Goal: Transaction & Acquisition: Purchase product/service

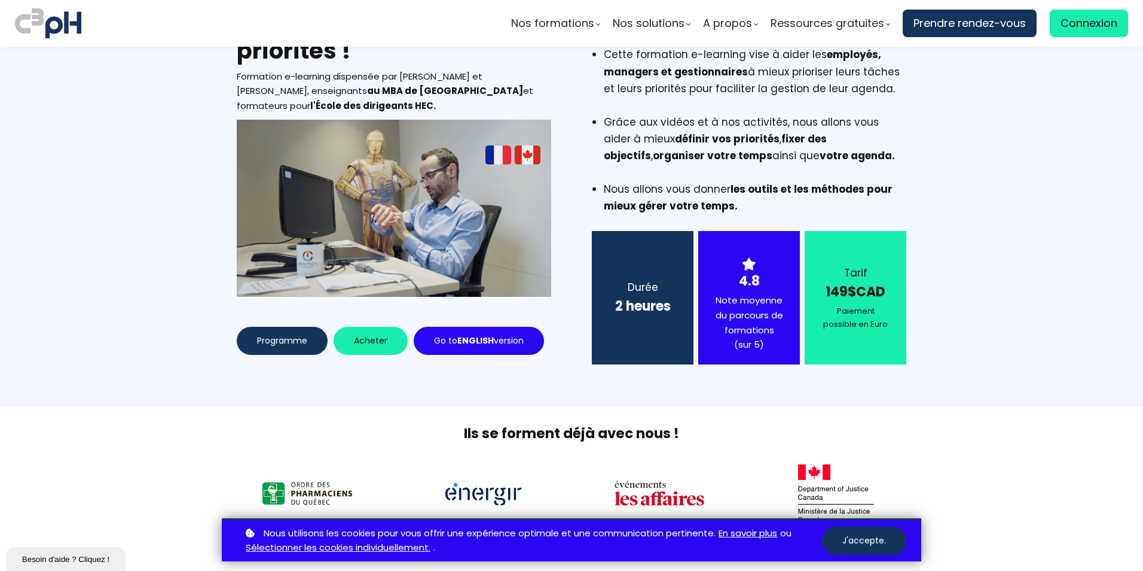
scroll to position [239, 0]
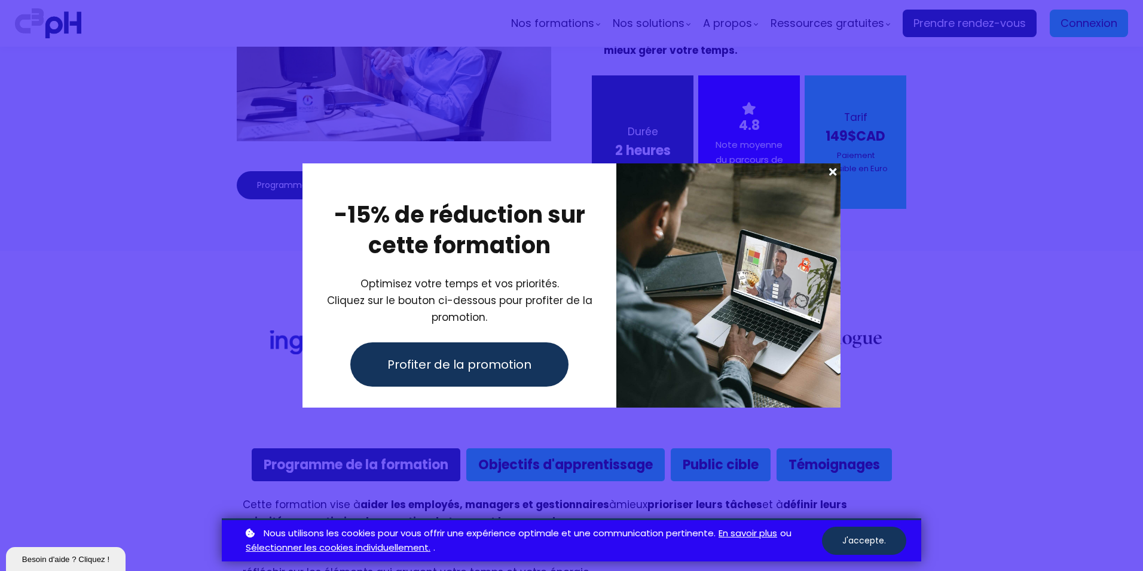
click at [709, 266] on div at bounding box center [729, 285] width 224 height 245
click at [489, 352] on button "Profiter de la promotion" at bounding box center [459, 364] width 218 height 44
click at [492, 358] on span "Profiter de la promotion" at bounding box center [460, 364] width 144 height 18
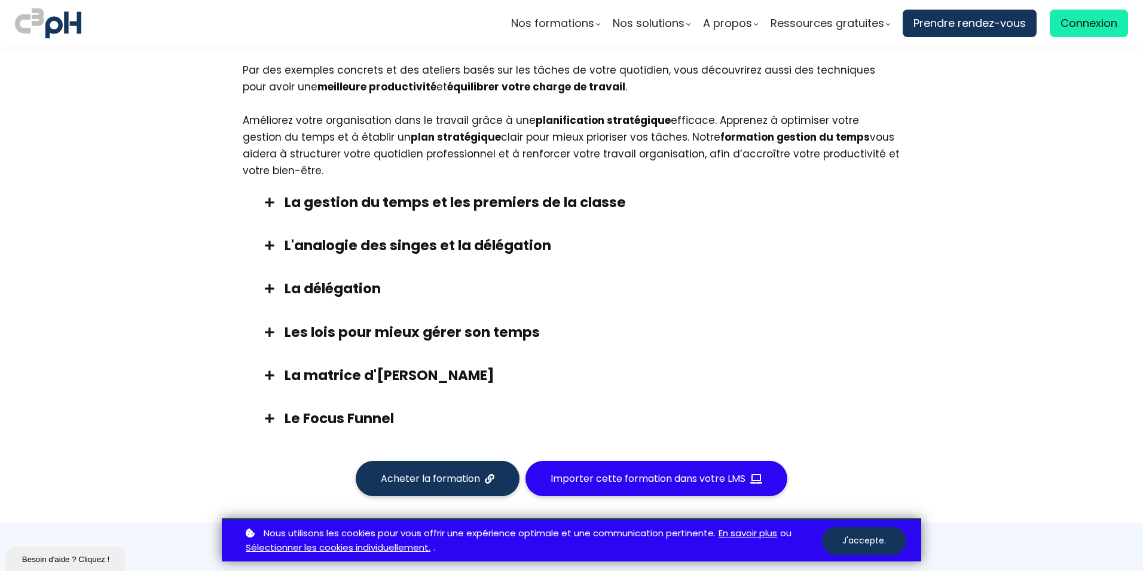
scroll to position [777, 0]
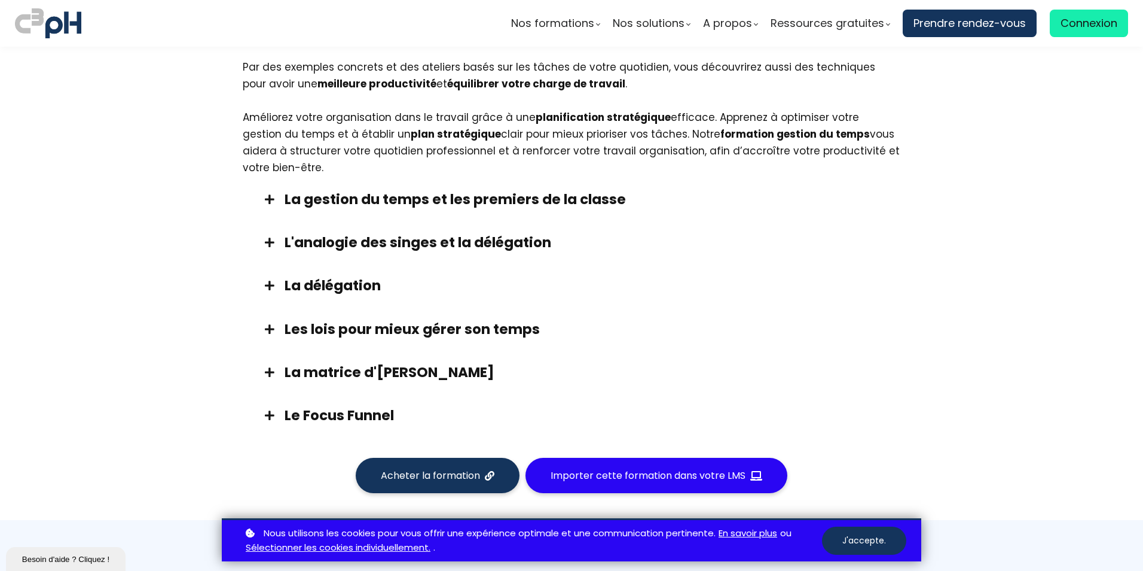
drag, startPoint x: 245, startPoint y: 273, endPoint x: 247, endPoint y: 263, distance: 10.3
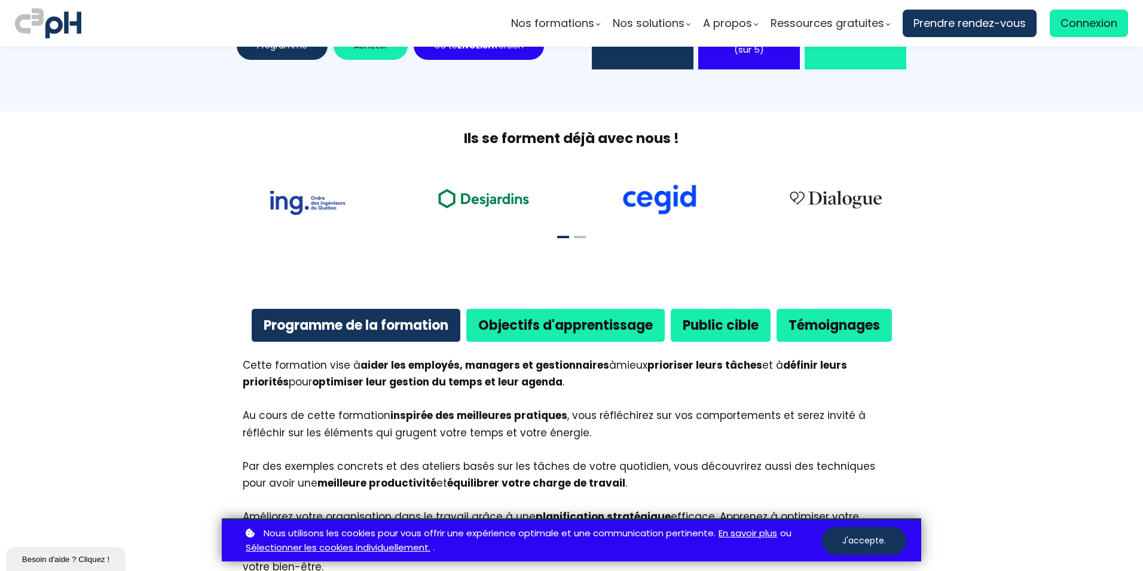
scroll to position [346, 0]
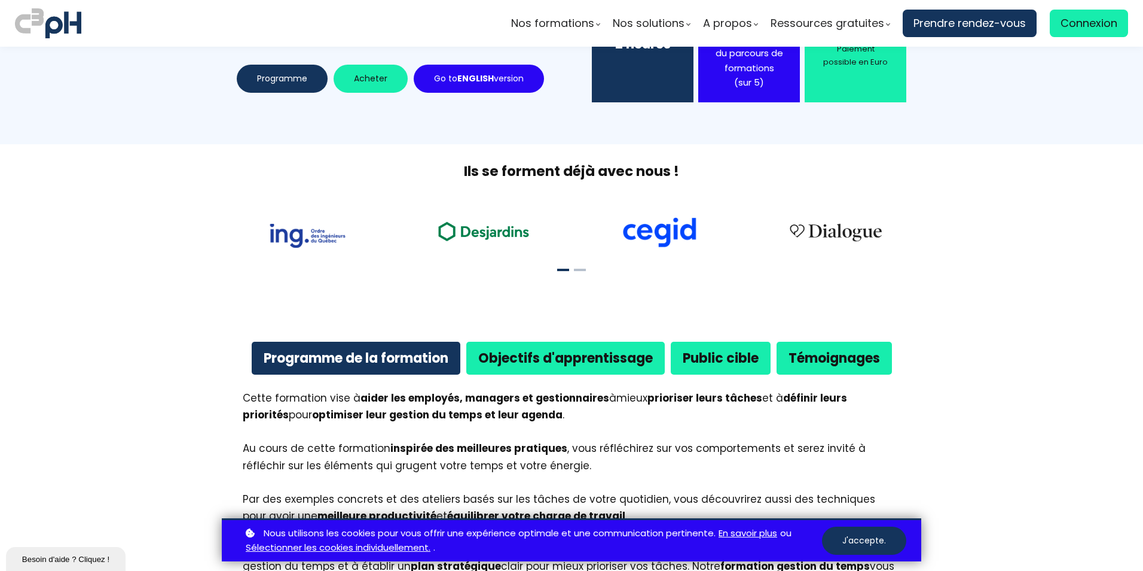
click at [514, 365] on b "Objectifs d'apprentissage" at bounding box center [565, 358] width 175 height 19
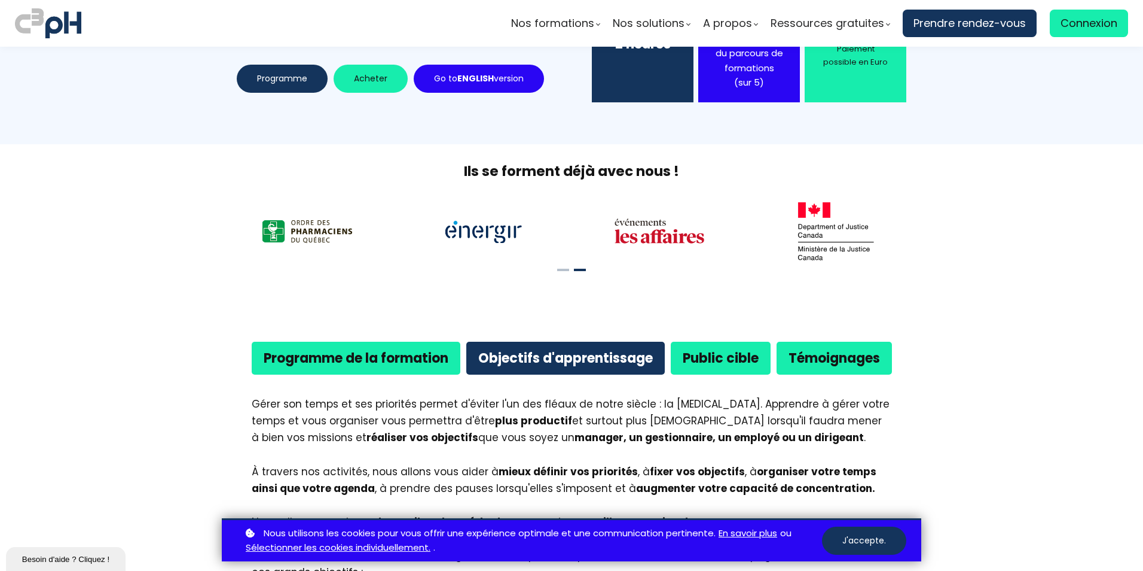
click at [710, 356] on b "Public cible" at bounding box center [721, 358] width 76 height 19
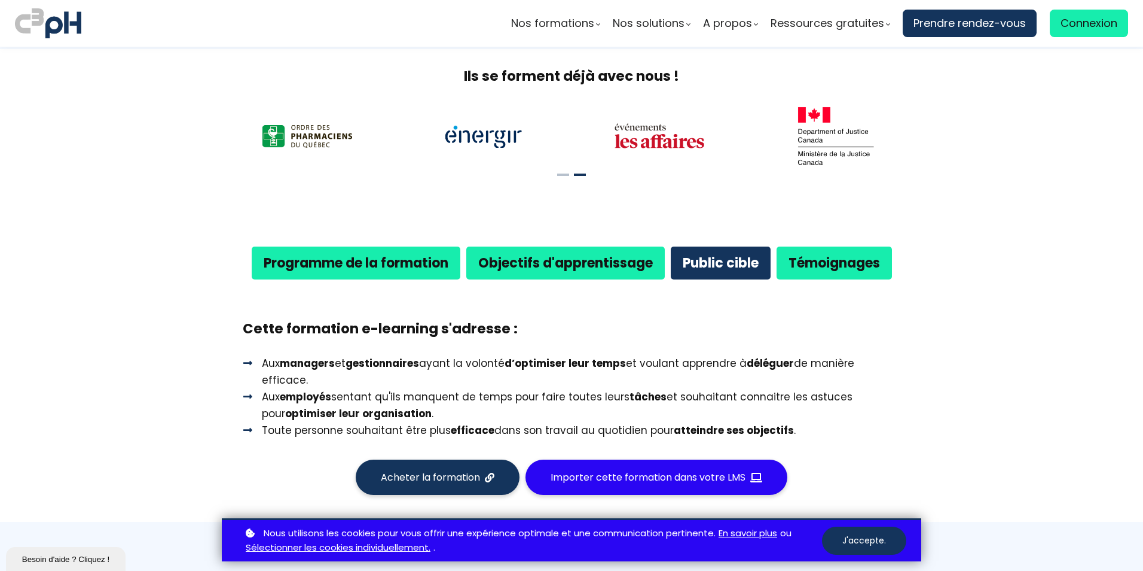
scroll to position [585, 0]
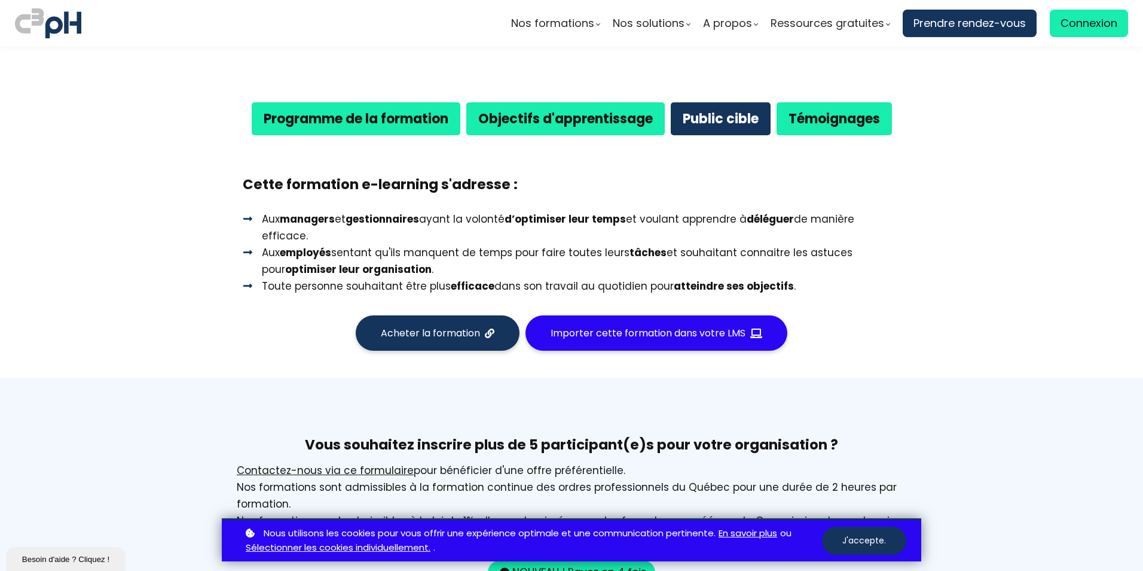
click at [507, 123] on b "Objectifs d'apprentissage" at bounding box center [565, 118] width 175 height 19
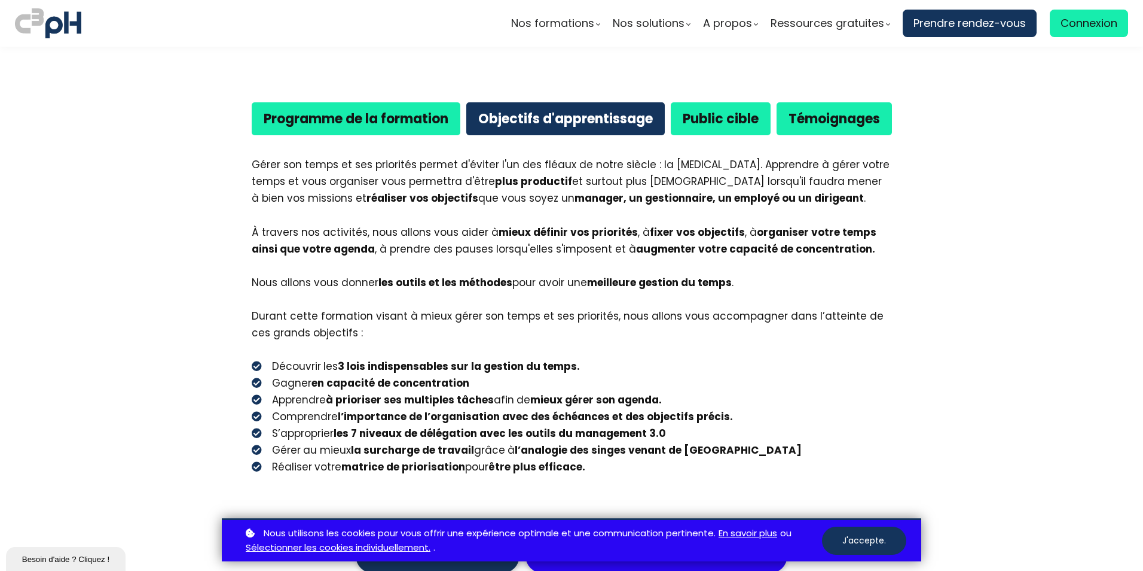
click at [827, 124] on b "Témoignages" at bounding box center [835, 118] width 92 height 19
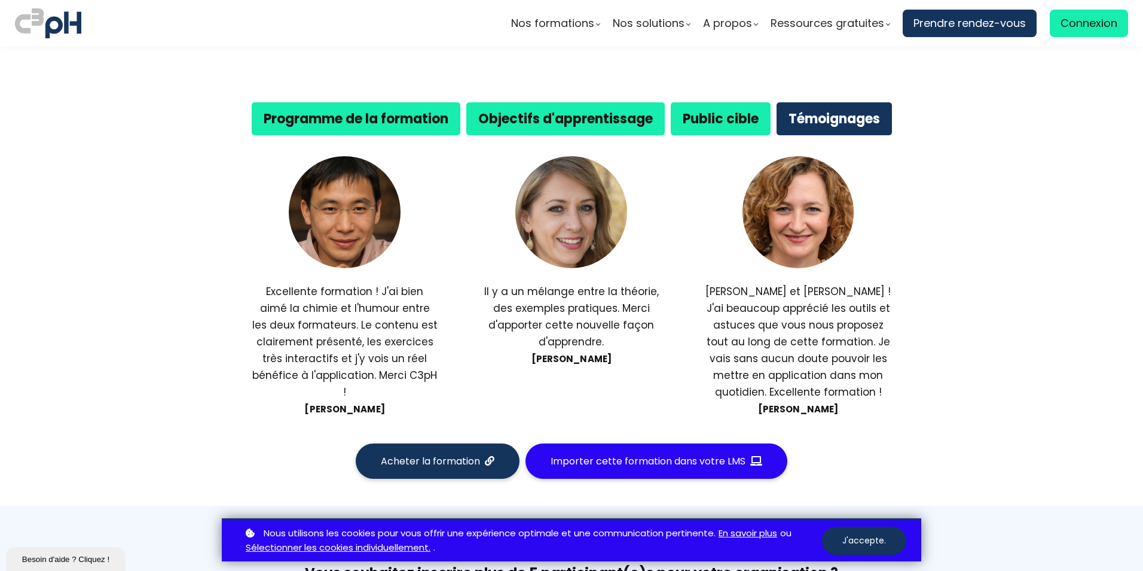
click at [588, 115] on b "Objectifs d'apprentissage" at bounding box center [565, 118] width 175 height 19
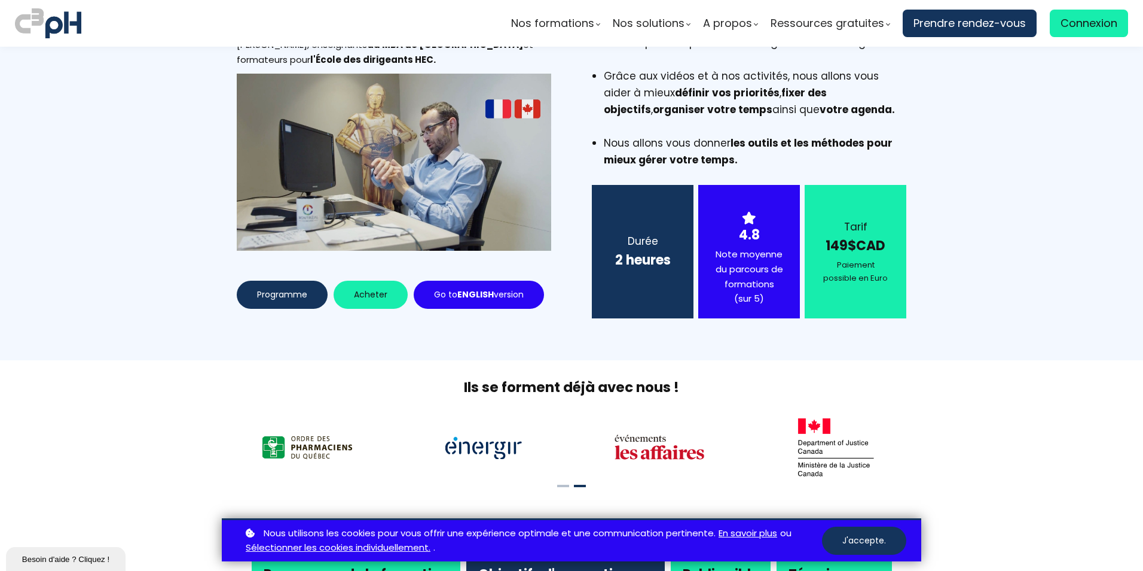
scroll to position [0, 0]
